Goal: Information Seeking & Learning: Learn about a topic

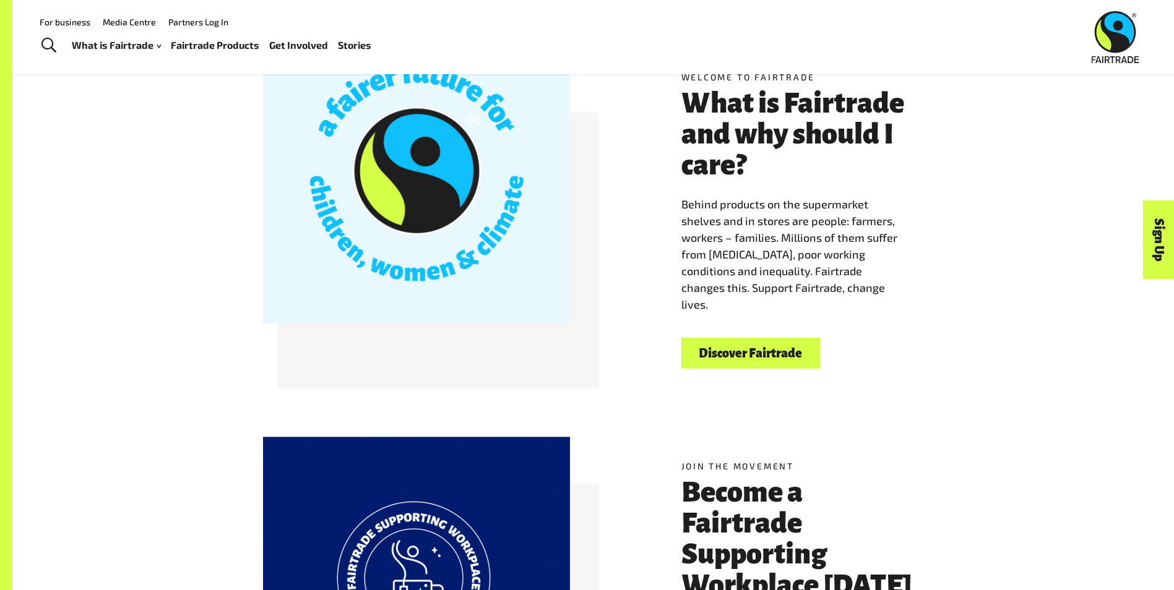
scroll to position [433, 0]
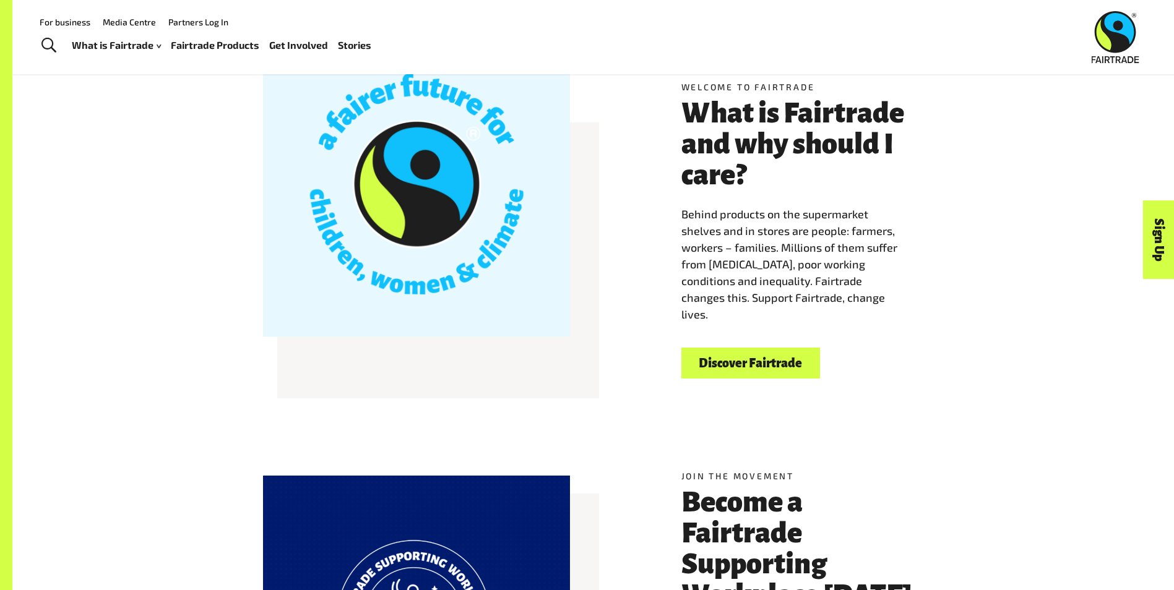
click at [223, 40] on link "Fairtrade Products" at bounding box center [215, 46] width 88 height 18
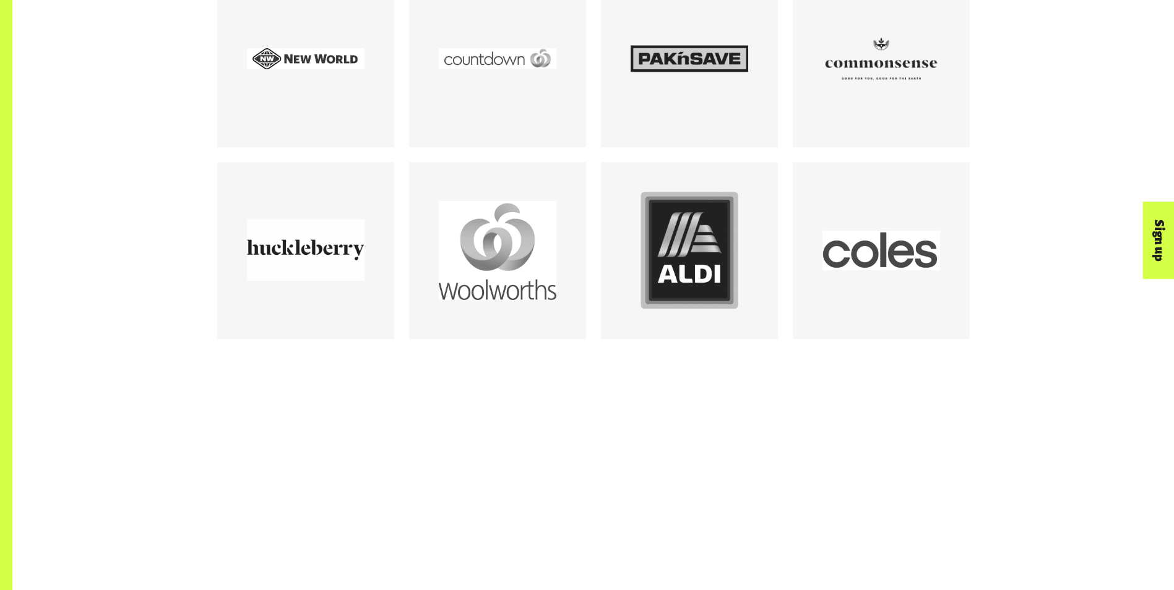
scroll to position [1794, 0]
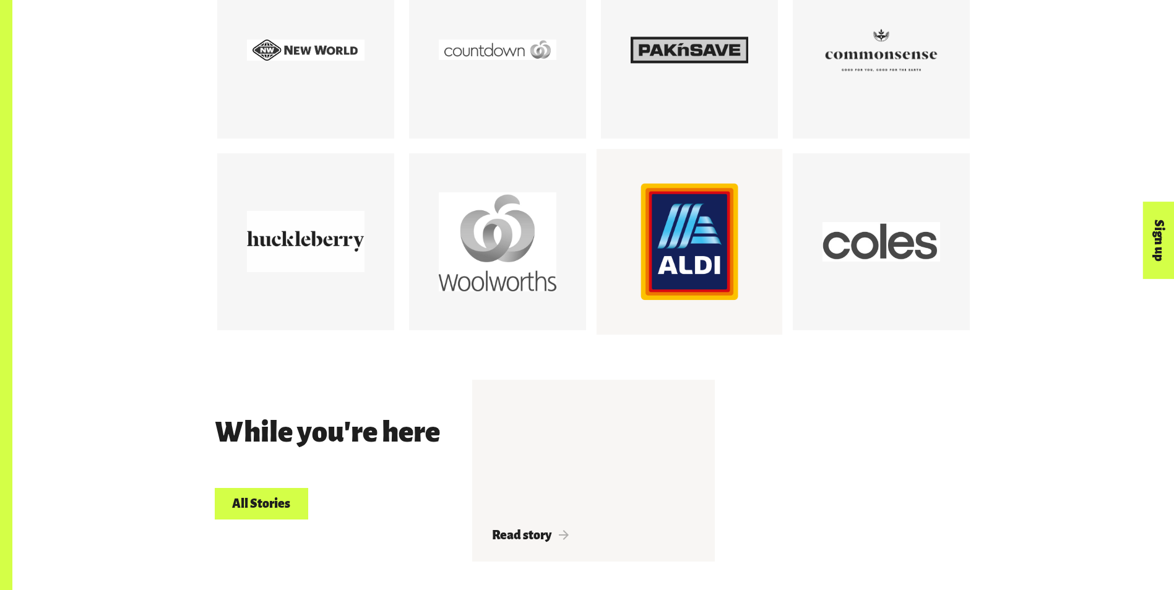
click at [671, 219] on div at bounding box center [690, 242] width 118 height 118
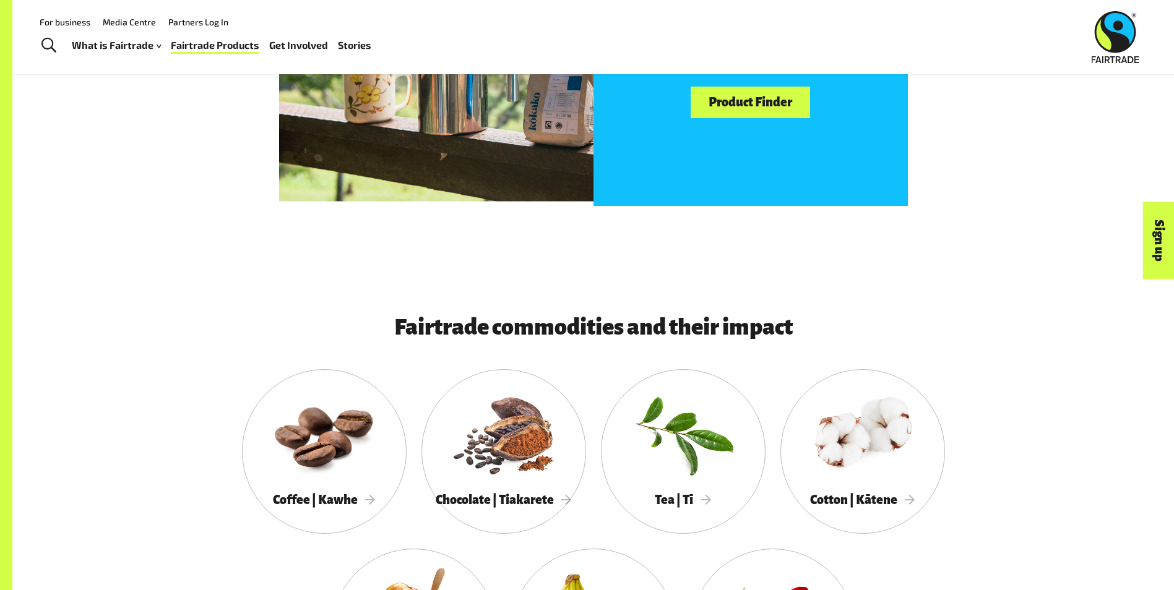
scroll to position [928, 0]
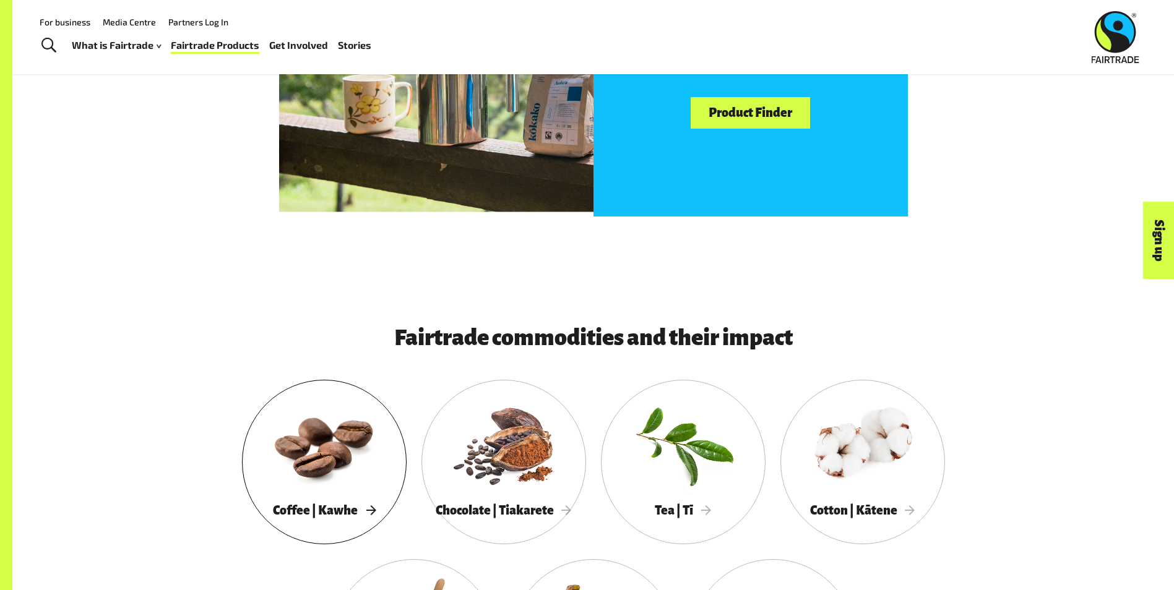
click at [314, 459] on div at bounding box center [324, 444] width 165 height 107
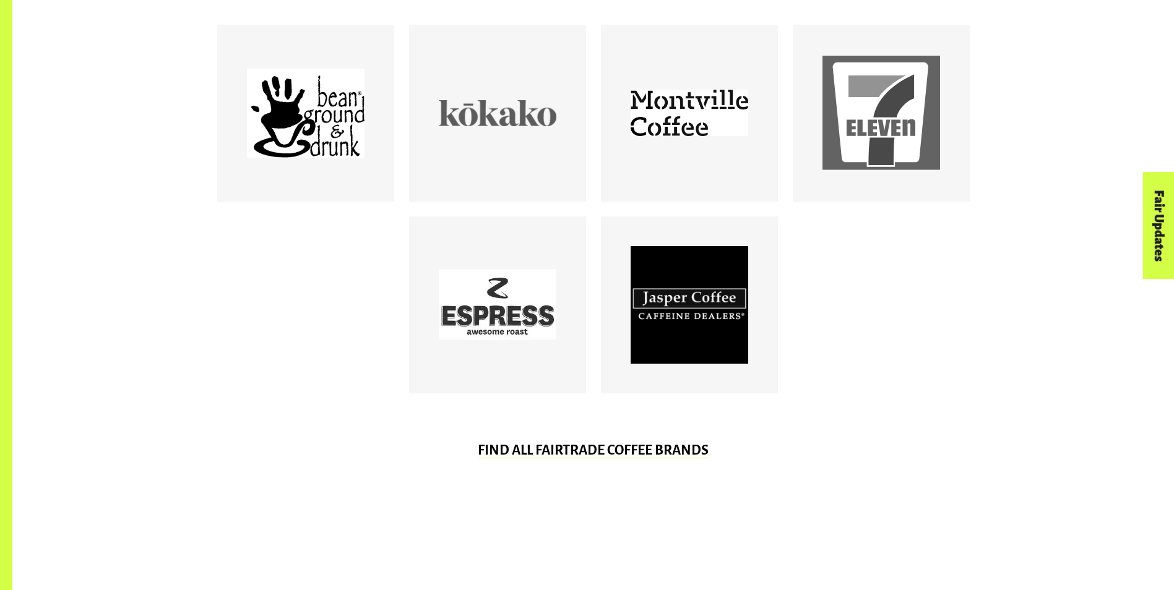
scroll to position [866, 0]
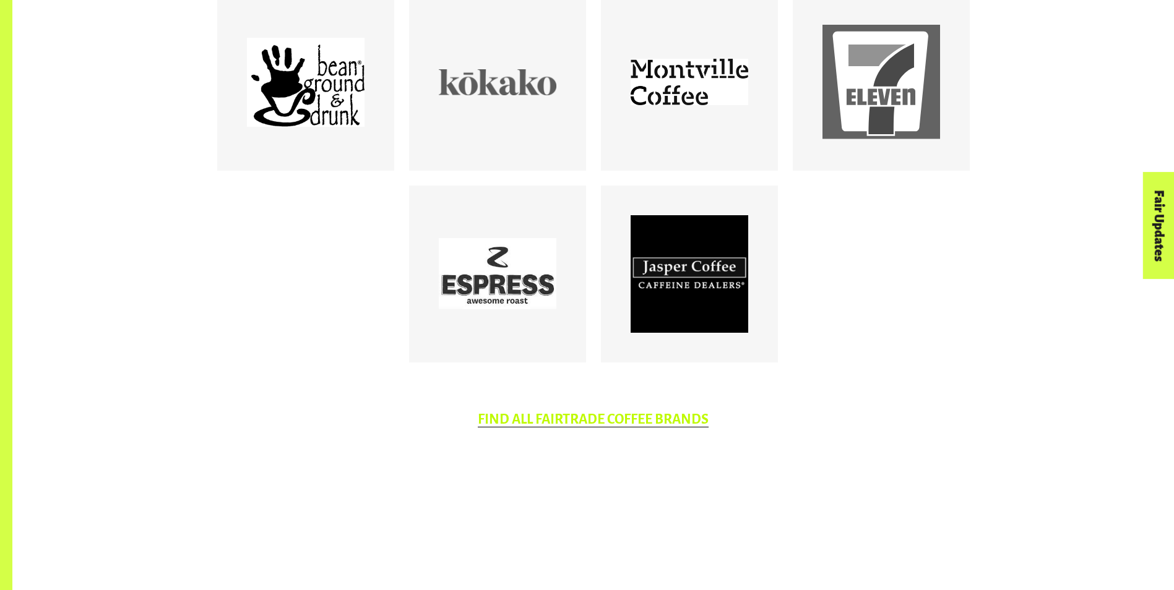
click at [562, 426] on link "FIND ALL FAIRTRADE COFFEE BRANDS" at bounding box center [593, 419] width 231 height 15
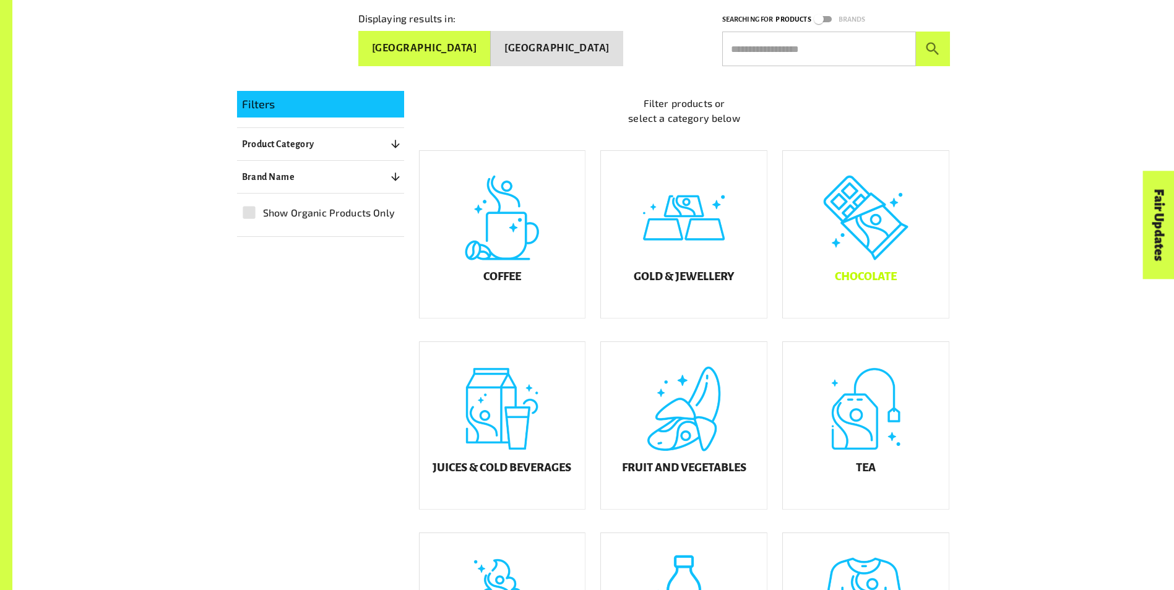
scroll to position [309, 0]
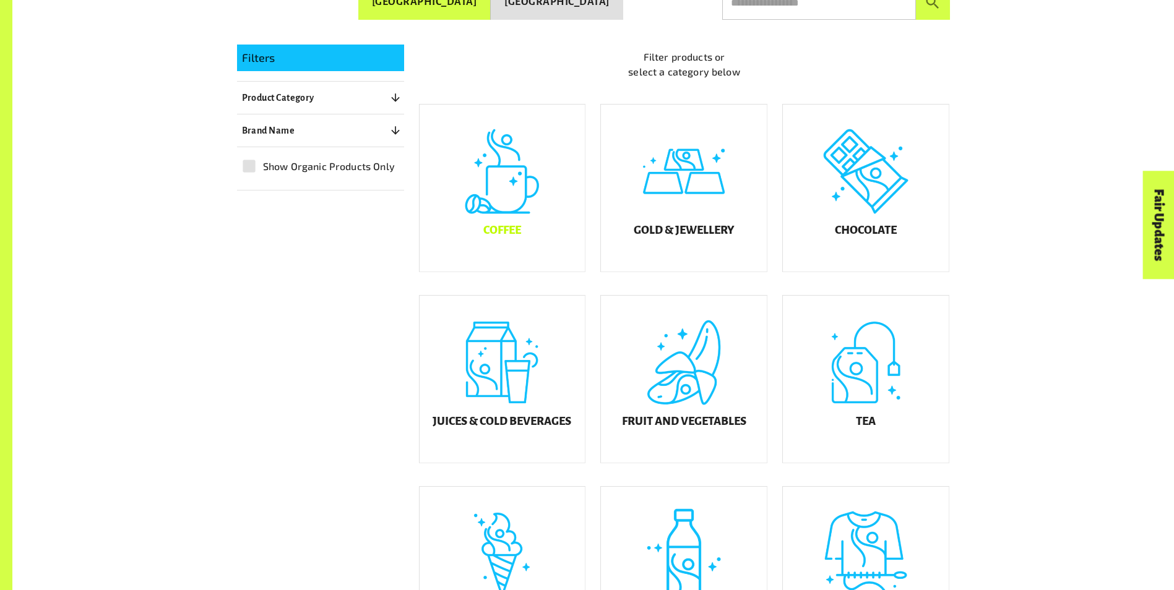
click at [540, 240] on div "Coffee" at bounding box center [503, 188] width 166 height 167
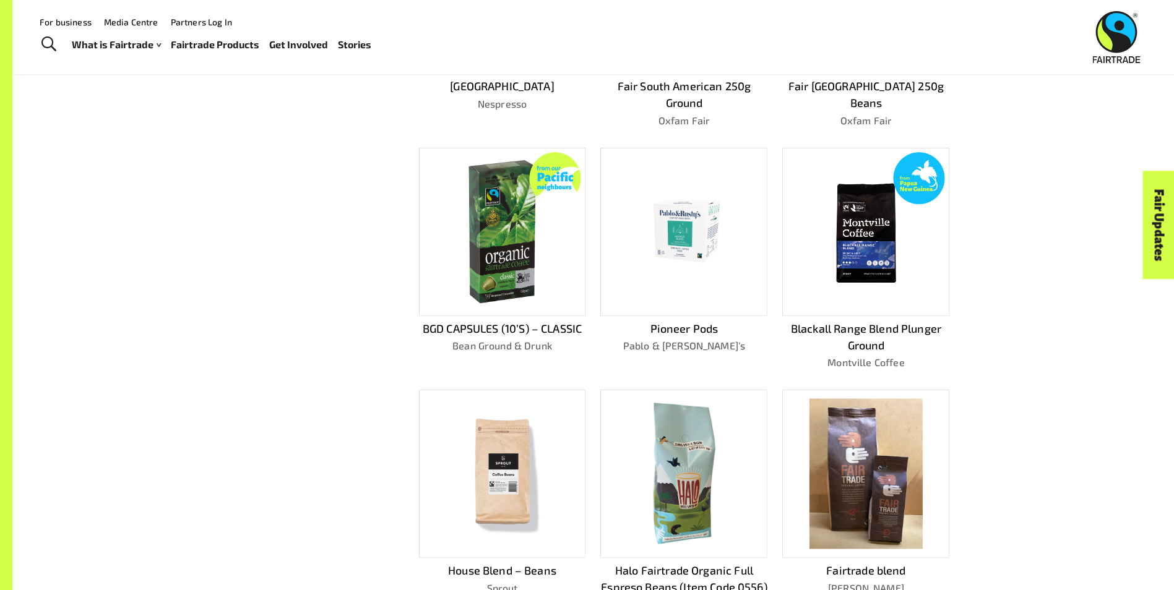
scroll to position [309, 0]
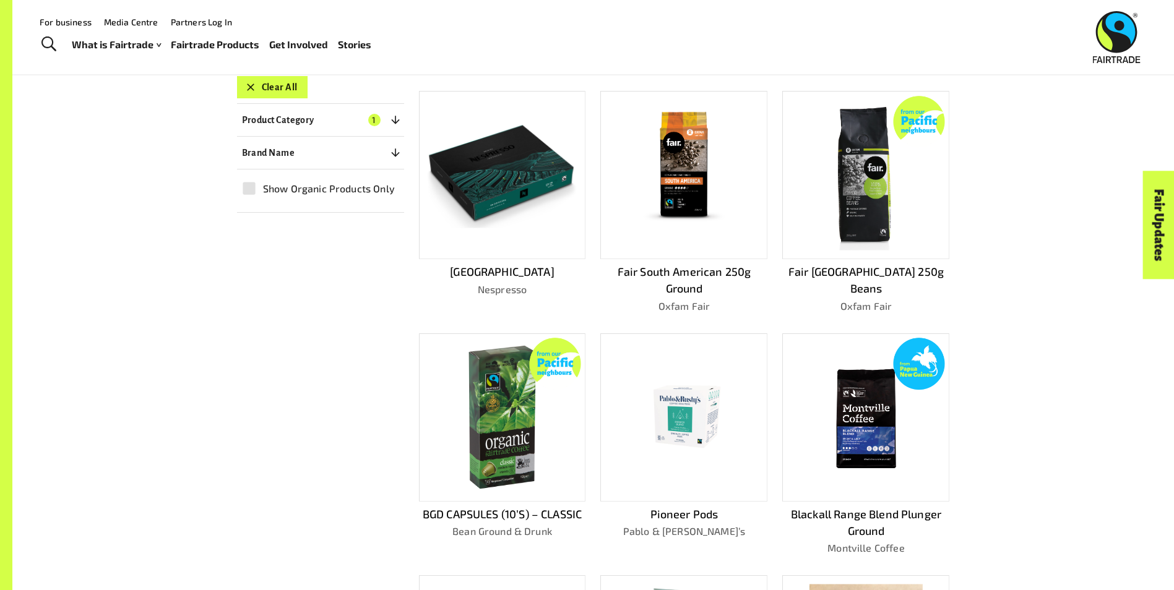
click at [524, 212] on img at bounding box center [502, 176] width 149 height 106
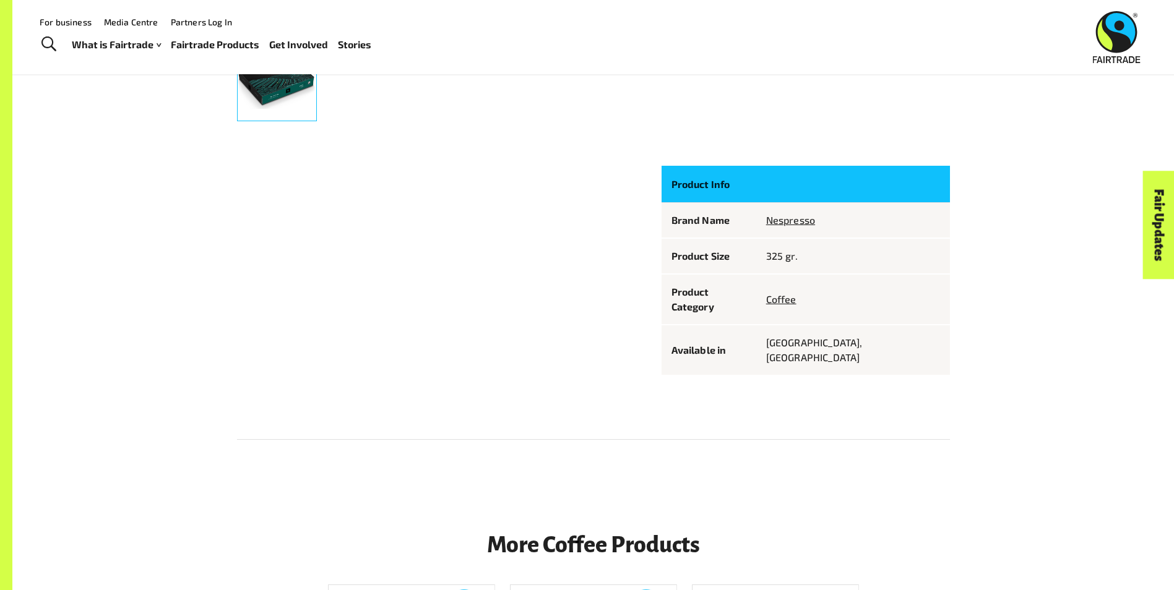
scroll to position [603, 0]
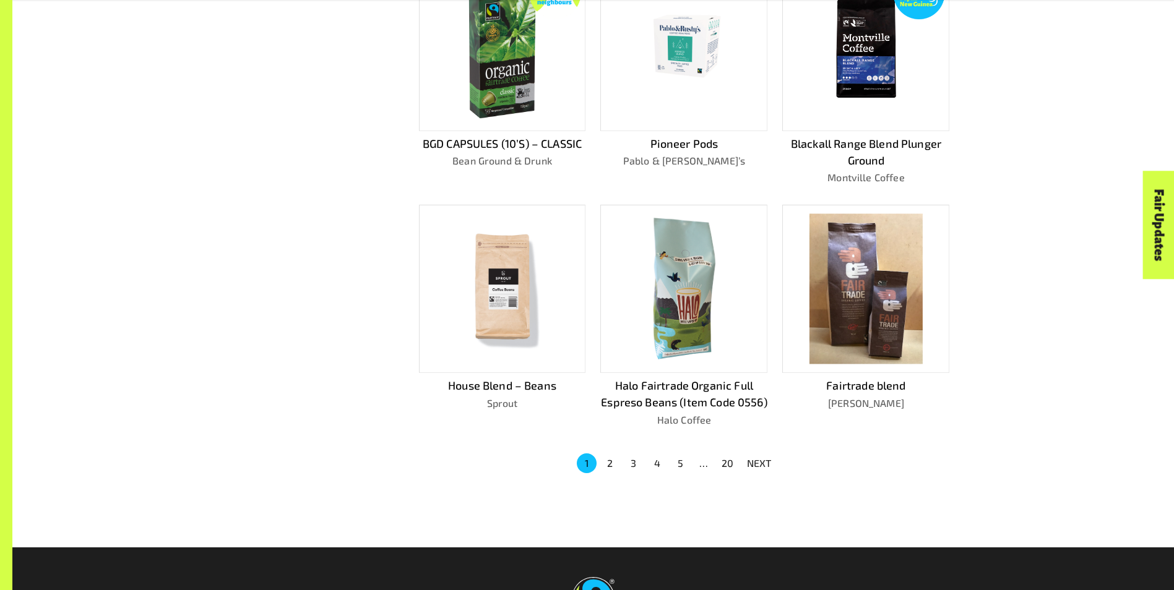
scroll to position [804, 0]
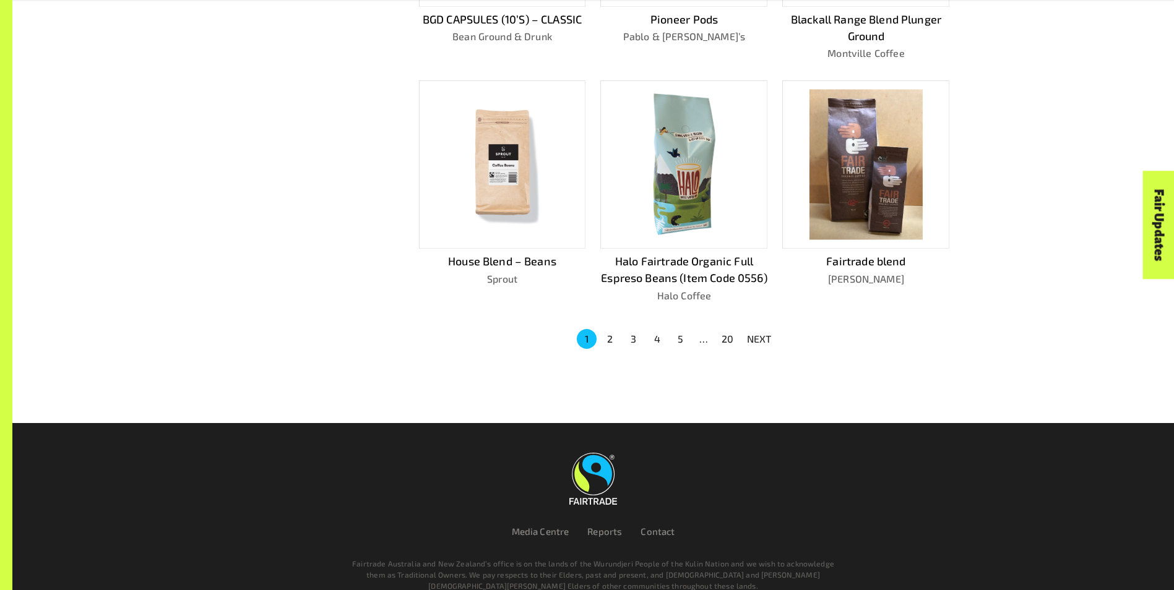
click at [615, 335] on button "2" at bounding box center [610, 339] width 20 height 20
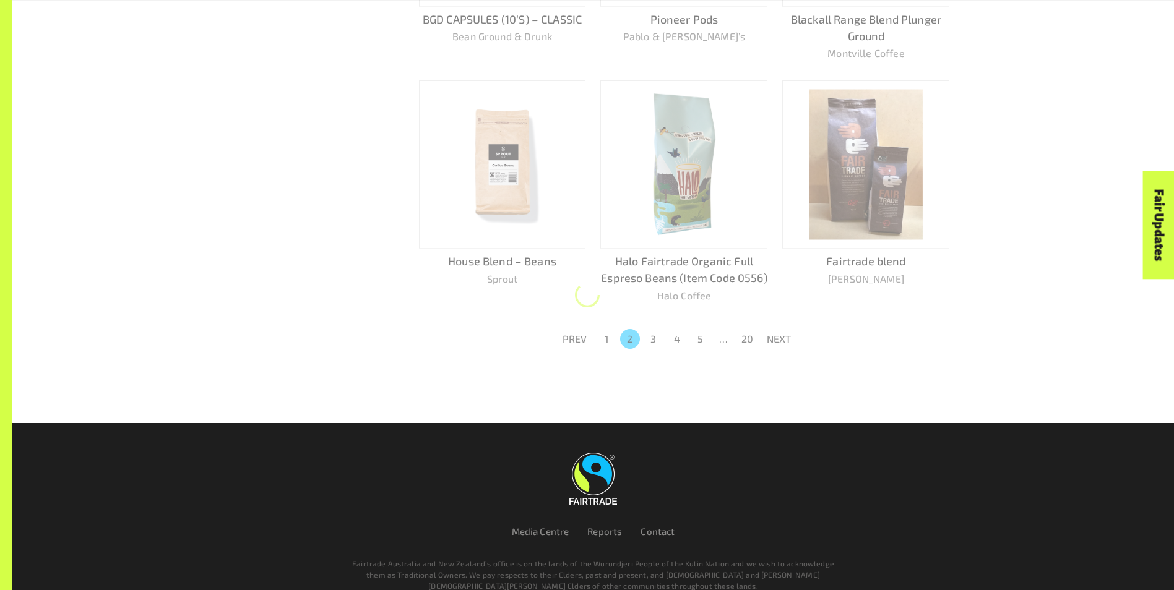
scroll to position [771, 0]
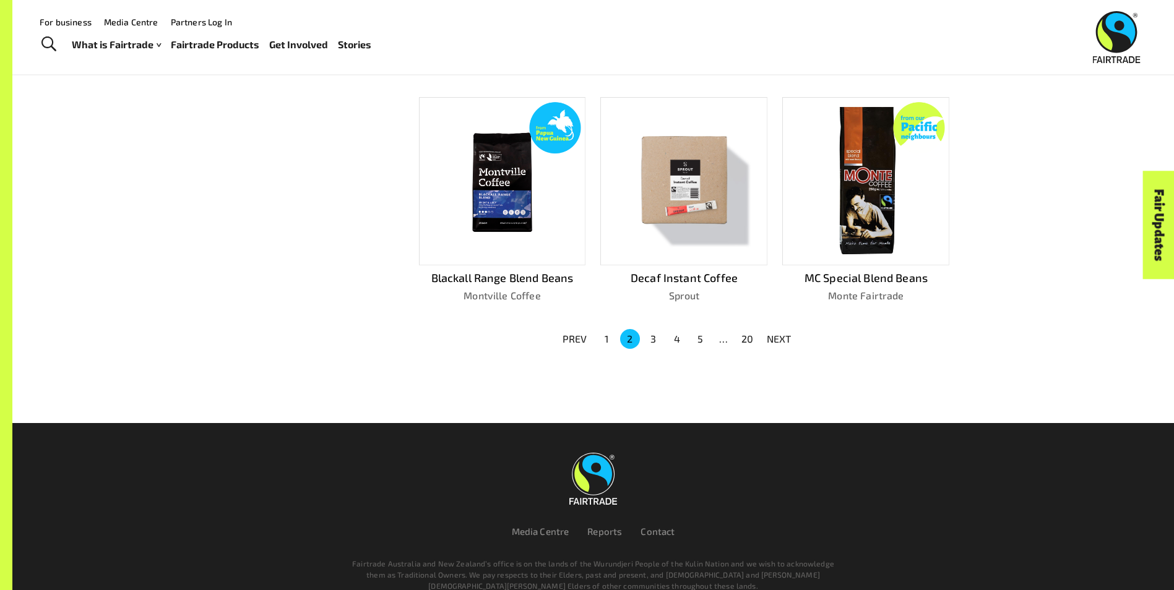
drag, startPoint x: 652, startPoint y: 330, endPoint x: 658, endPoint y: 334, distance: 7.2
click at [656, 332] on button "3" at bounding box center [653, 339] width 20 height 20
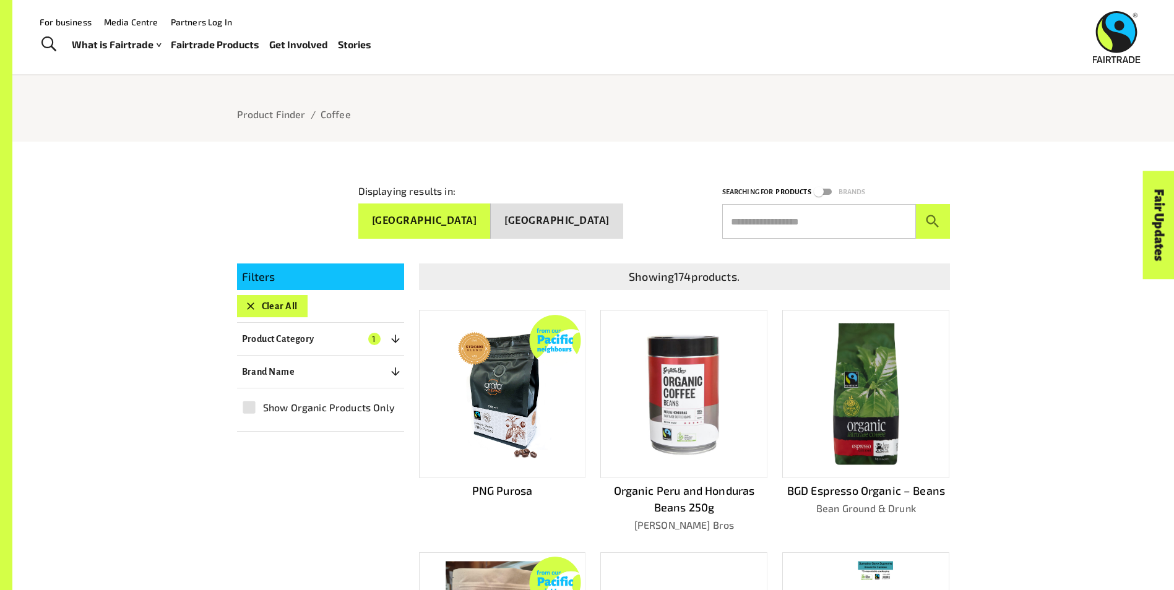
scroll to position [47, 0]
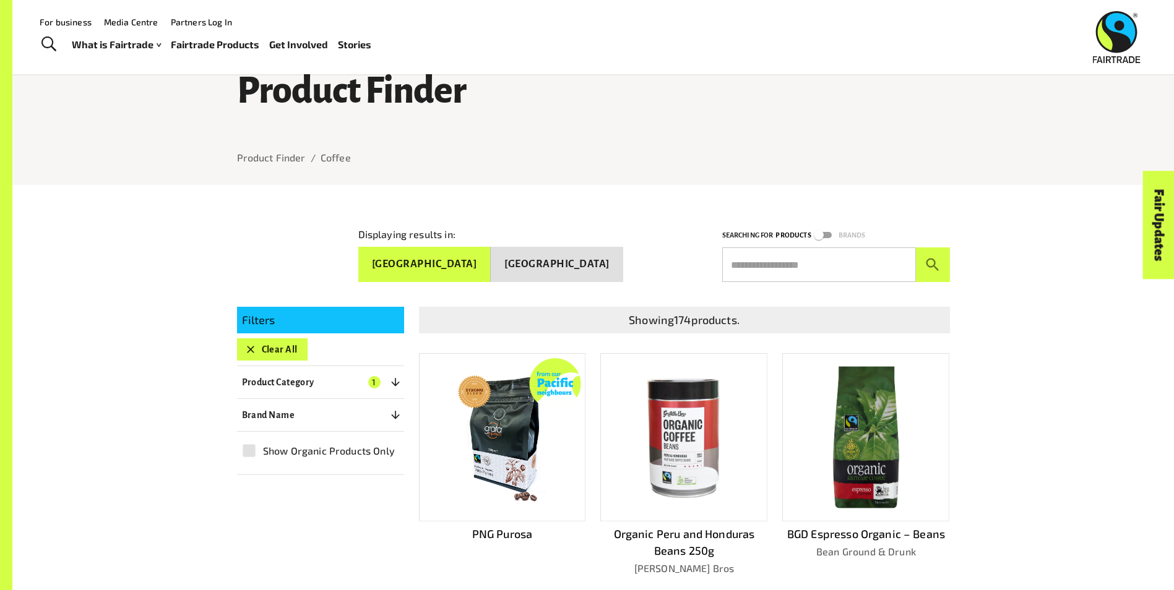
click at [346, 49] on link "Stories" at bounding box center [354, 45] width 33 height 18
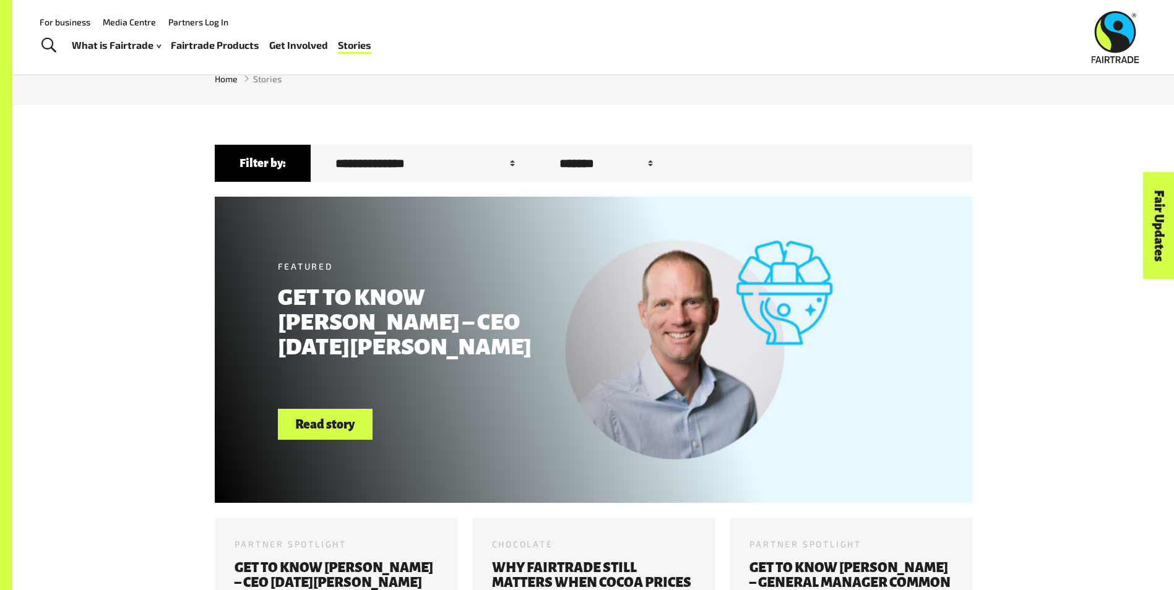
scroll to position [402, 0]
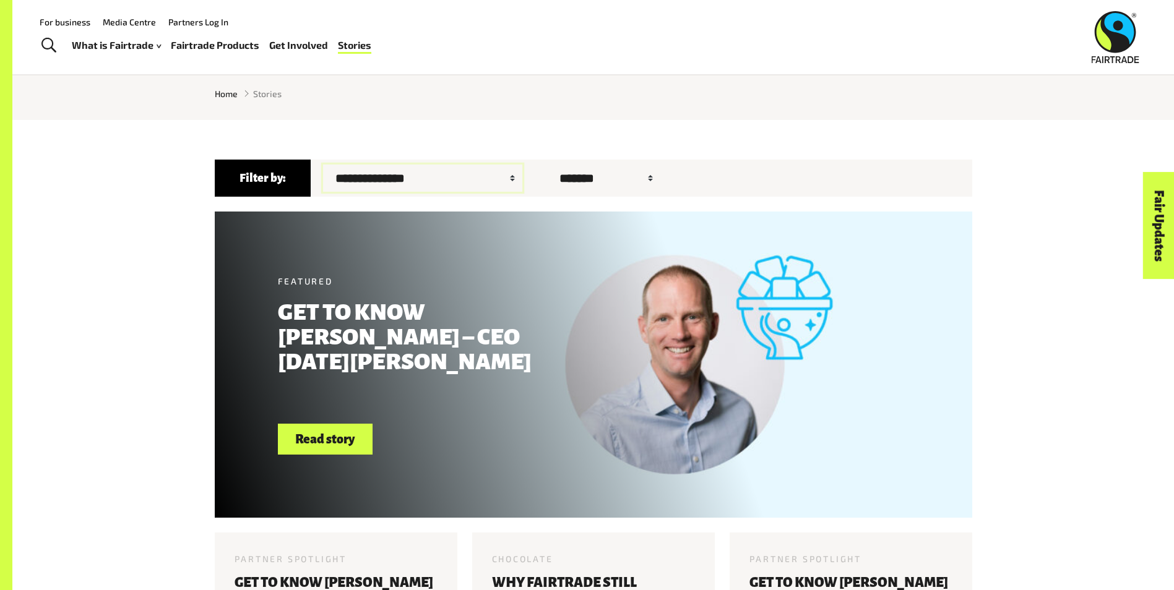
click at [389, 184] on select "**********" at bounding box center [422, 178] width 199 height 27
select select "*"
click at [323, 168] on select "**********" at bounding box center [422, 178] width 199 height 27
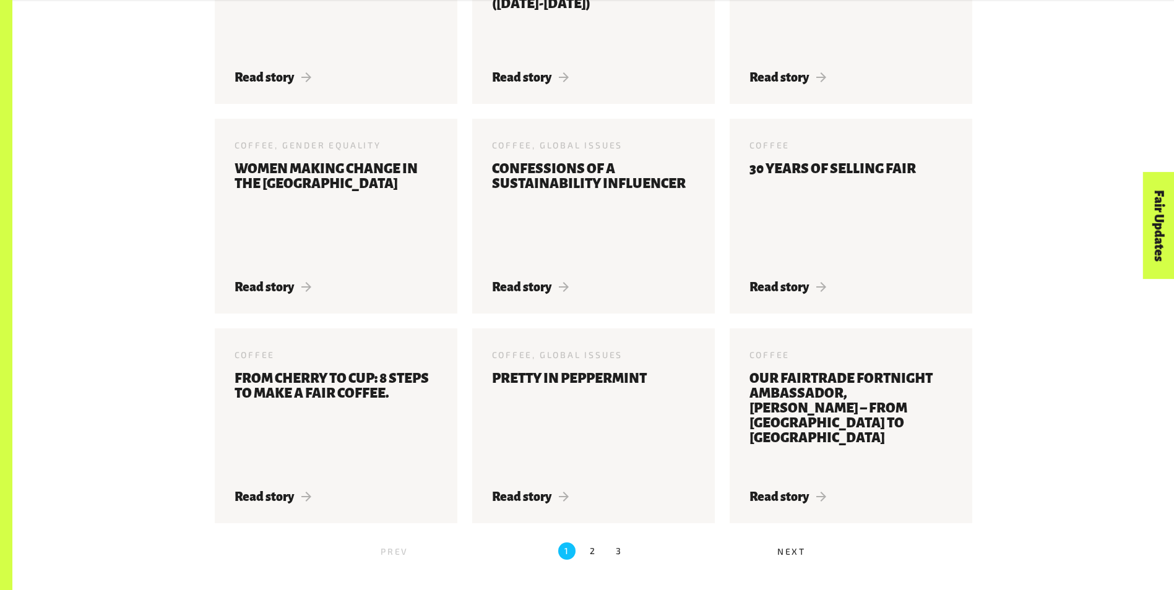
scroll to position [1268, 0]
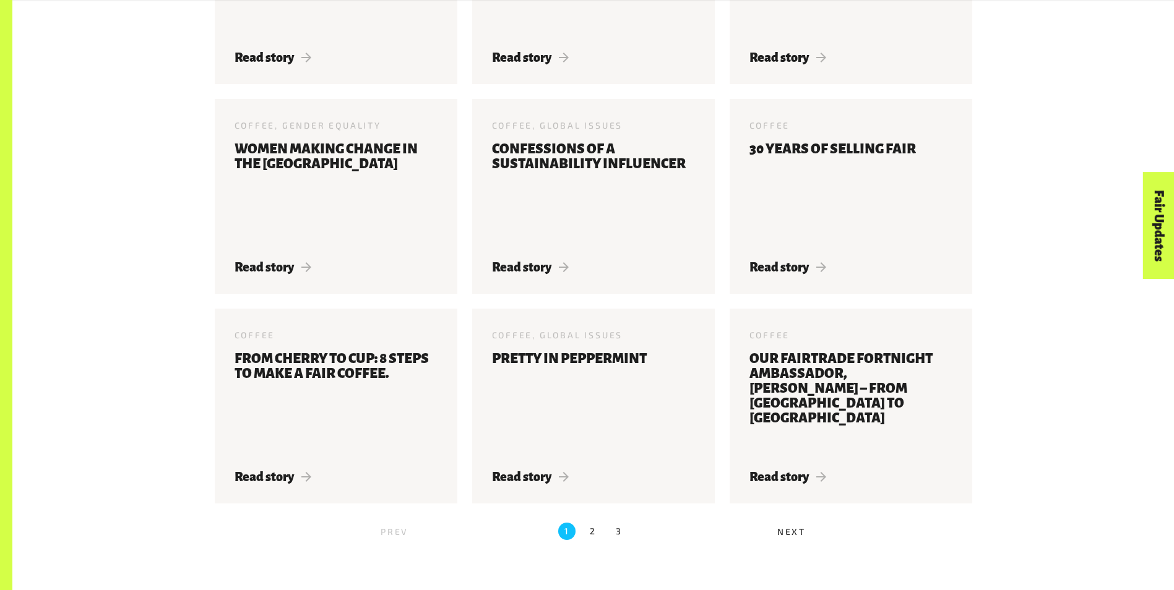
click at [592, 523] on label "2" at bounding box center [592, 531] width 17 height 17
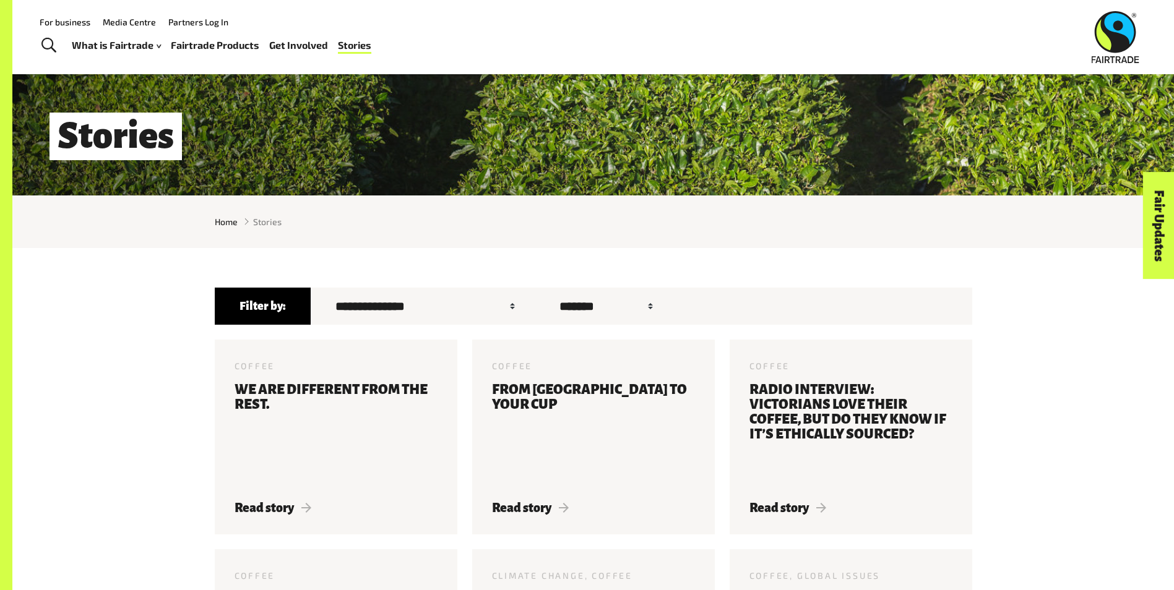
scroll to position [217, 0]
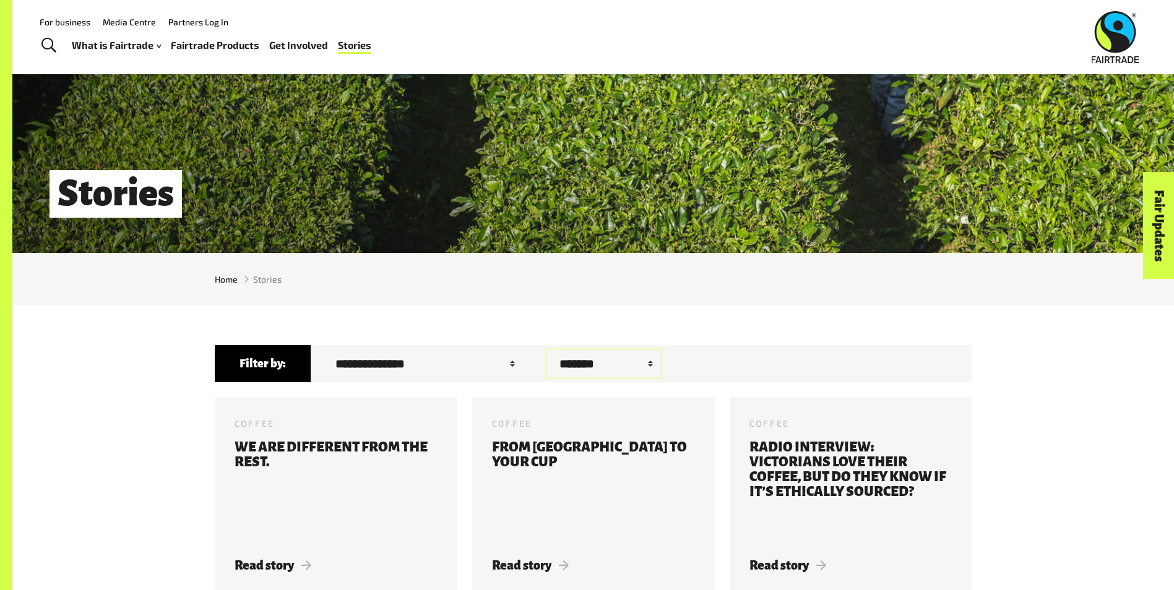
click at [591, 371] on select "******* ****** ******" at bounding box center [603, 363] width 113 height 27
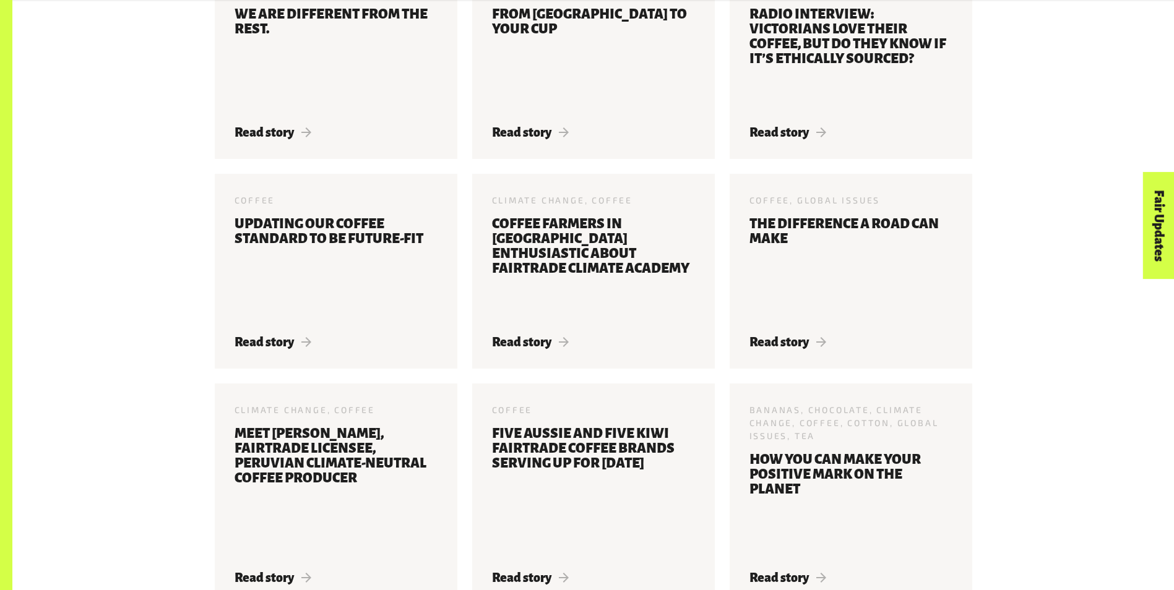
scroll to position [1083, 0]
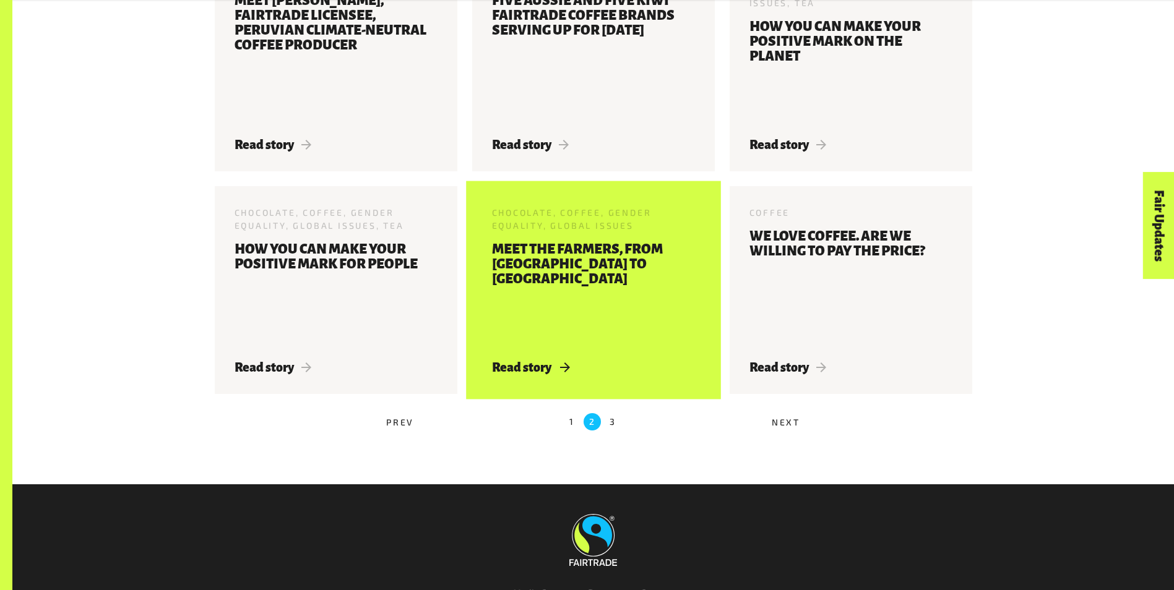
click at [624, 261] on h3 "Meet the farmers, from [GEOGRAPHIC_DATA] to [GEOGRAPHIC_DATA]" at bounding box center [593, 294] width 203 height 104
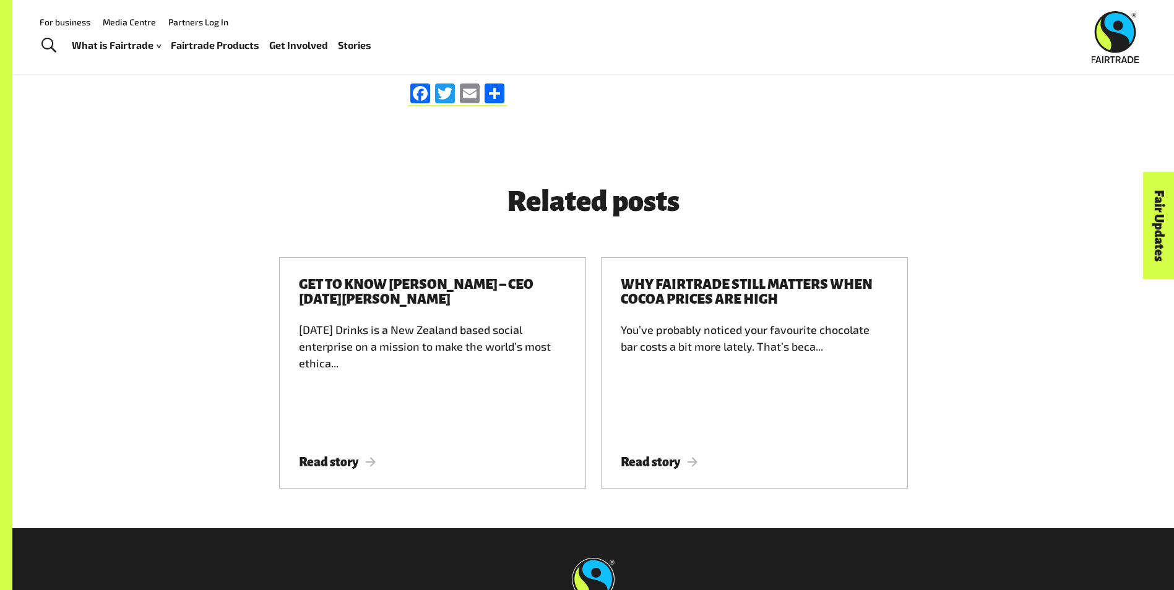
scroll to position [4935, 0]
